Goal: Task Accomplishment & Management: Manage account settings

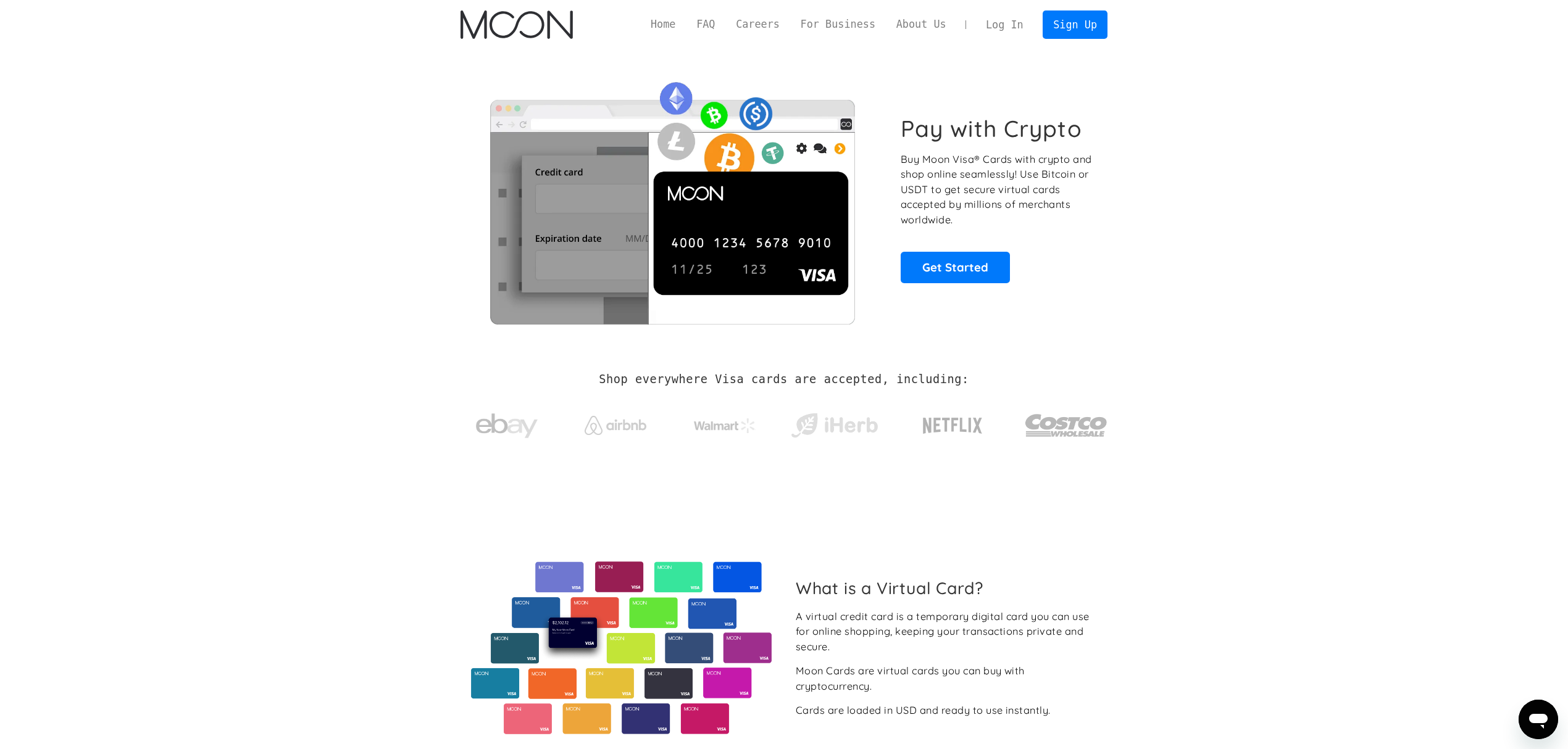
click at [1003, 25] on link "Log In" at bounding box center [1004, 25] width 58 height 27
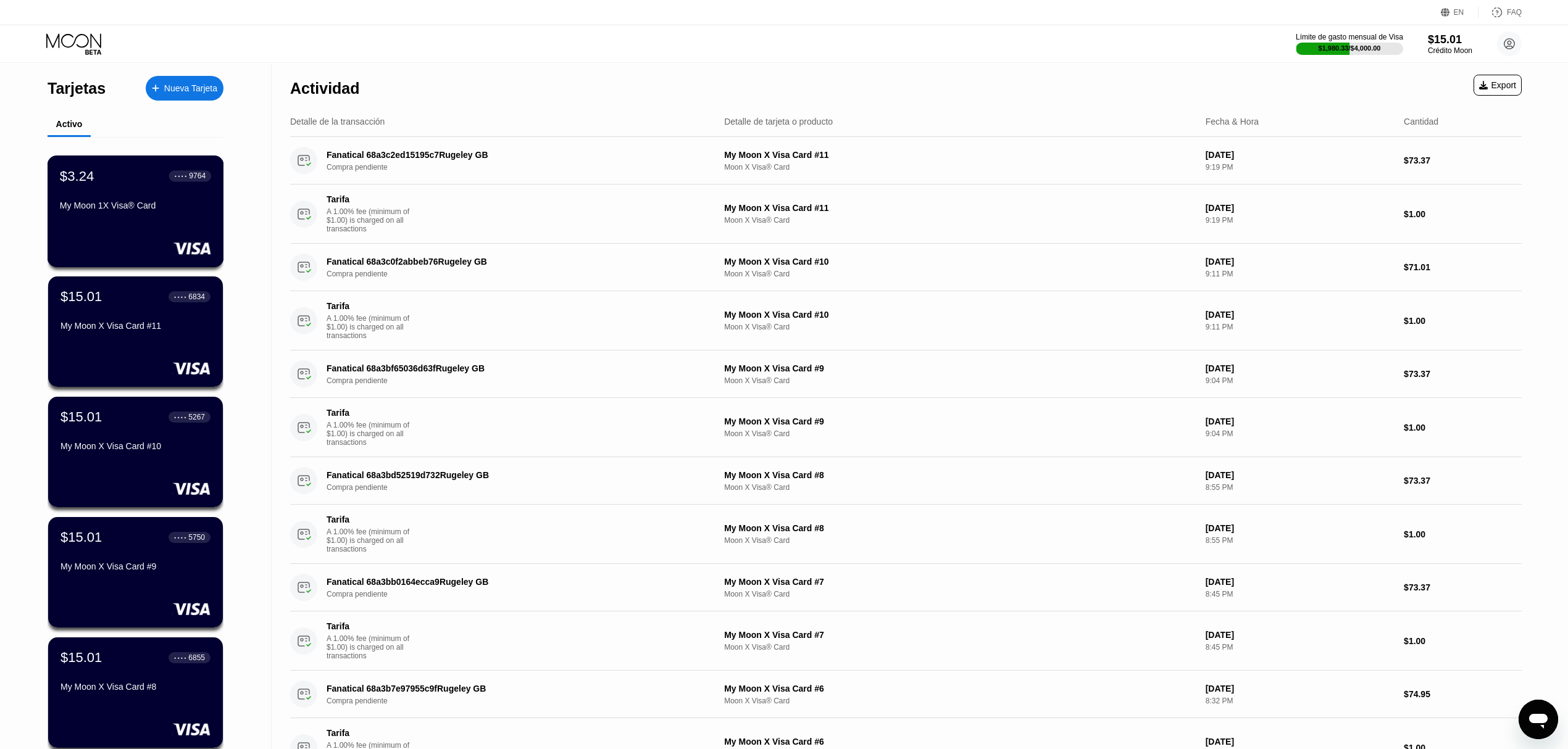
click at [139, 199] on div "$3.24 ● ● ● ● 9764 My Moon 1X Visa® Card" at bounding box center [135, 192] width 151 height 48
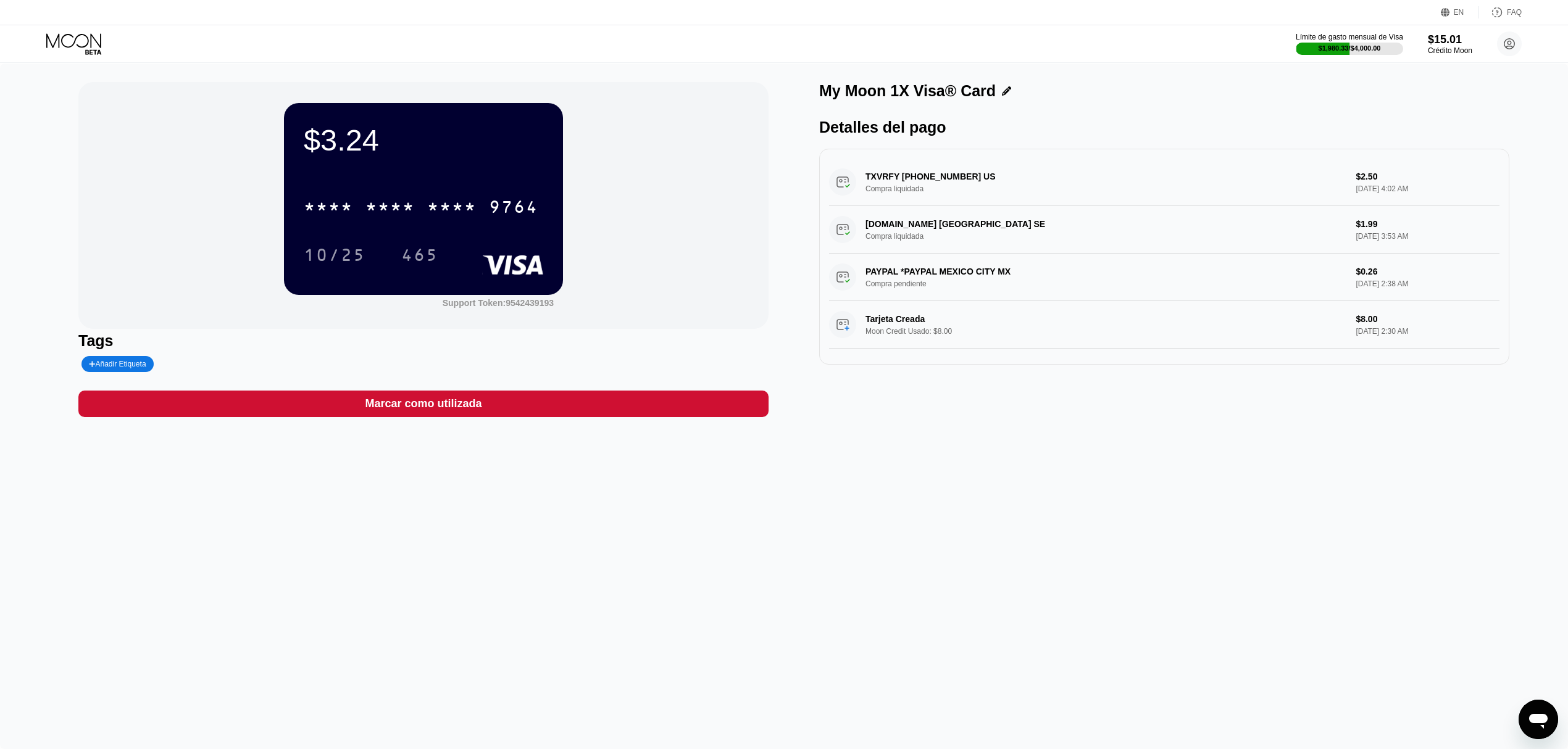
click at [420, 185] on div "* * * * * * * * * * * * 9764" at bounding box center [423, 202] width 239 height 42
click at [418, 213] on div "* * * * * * * * * * * * 9764" at bounding box center [420, 206] width 249 height 31
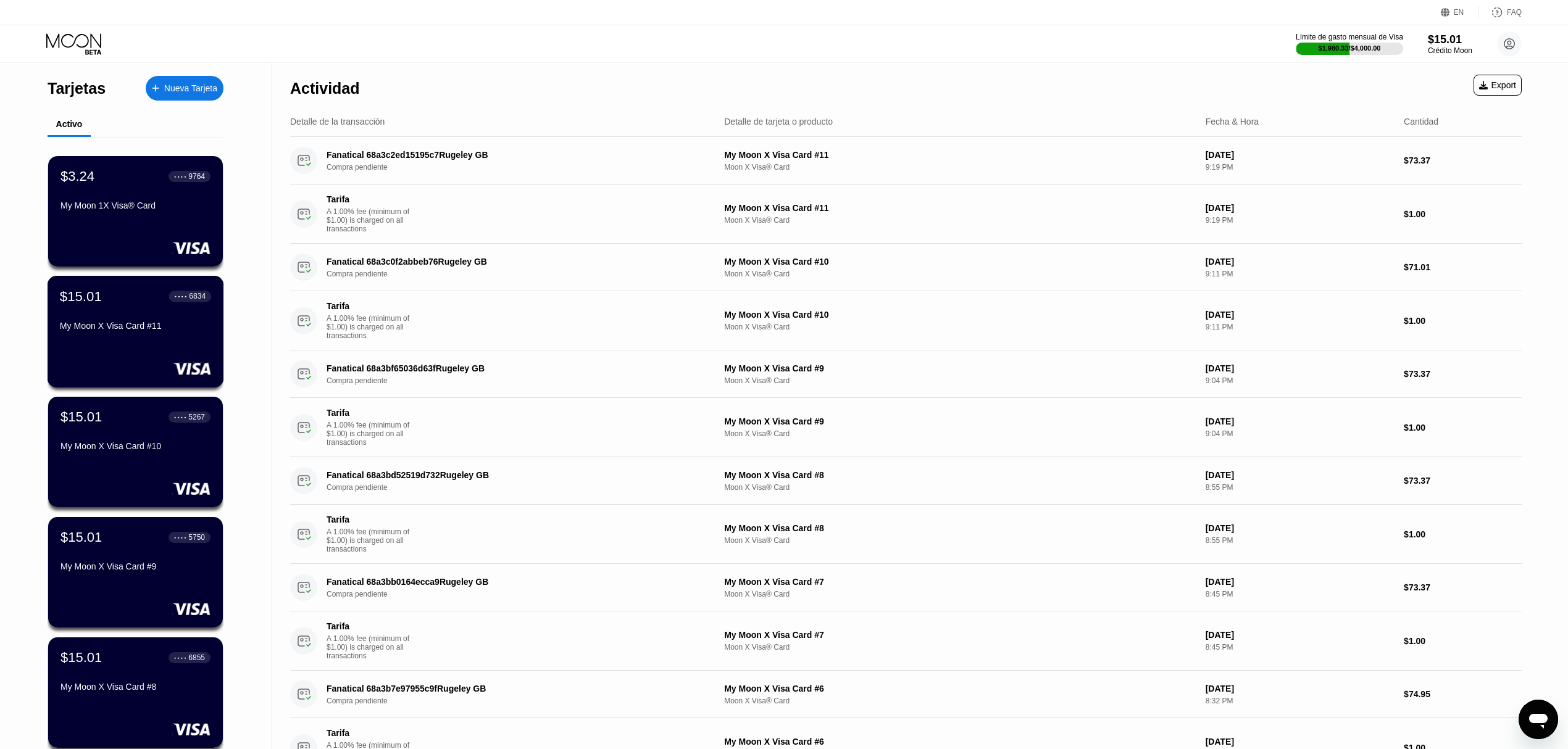
click at [150, 324] on div "My Moon X Visa Card #11" at bounding box center [135, 326] width 151 height 10
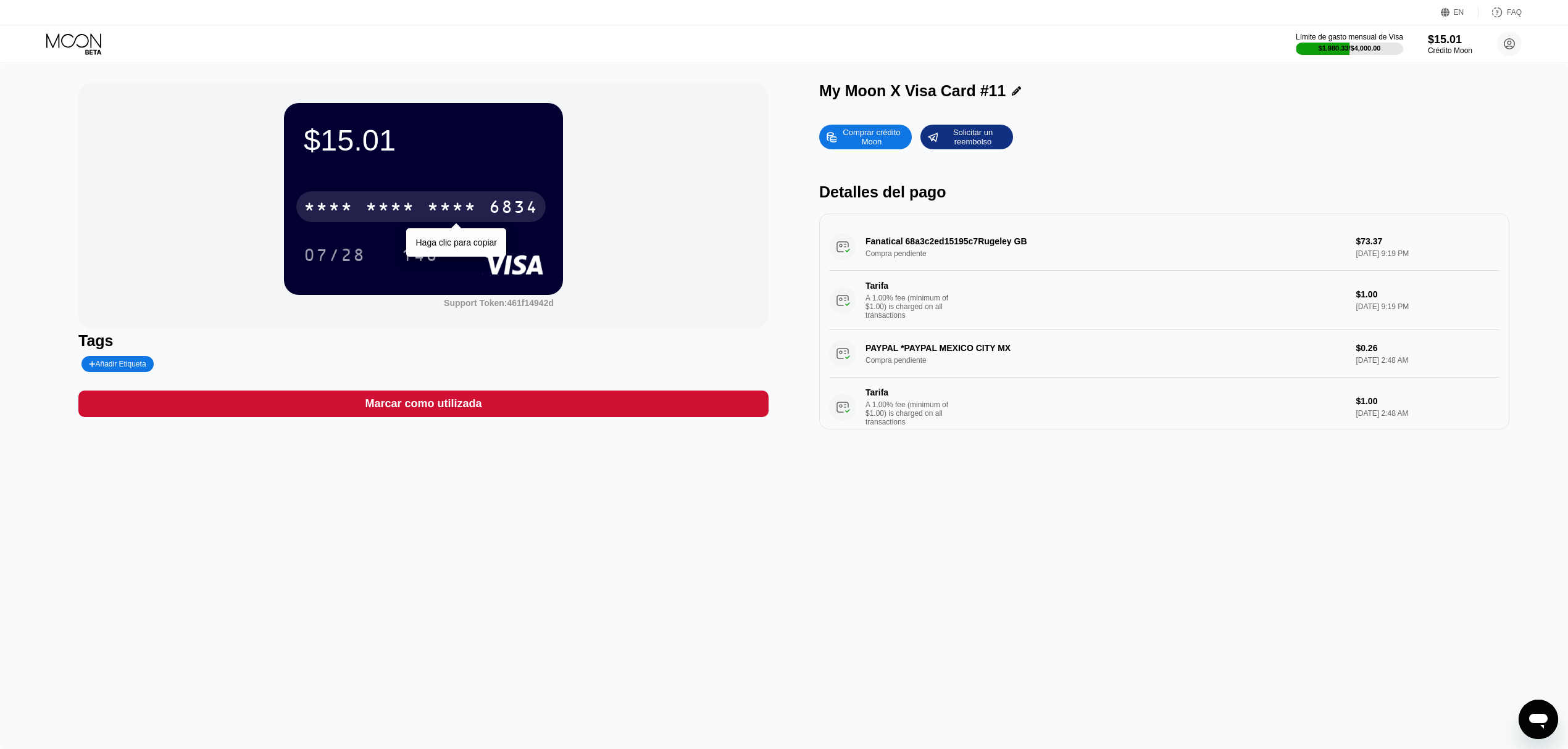
click at [442, 213] on div "* * * *" at bounding box center [452, 208] width 49 height 20
